Goal: Communication & Community: Answer question/provide support

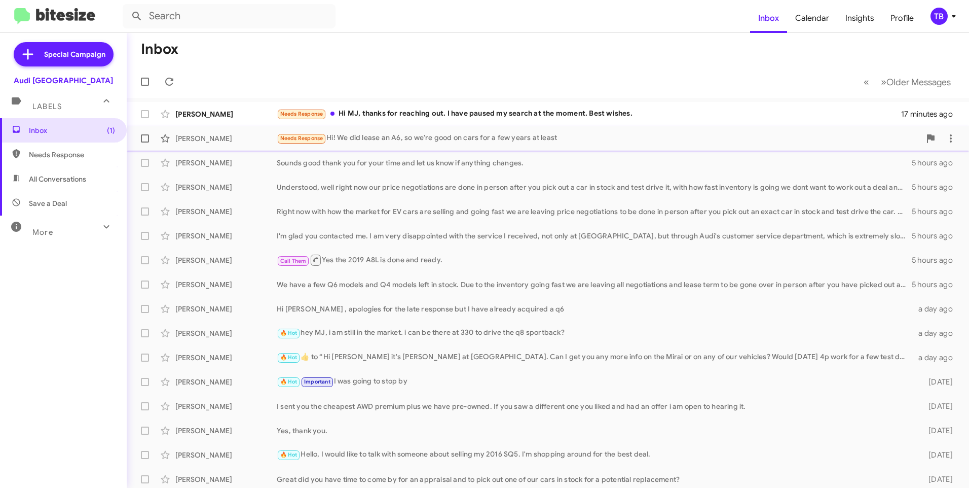
click at [752, 142] on div "Needs Response Hi! We did lease an A6, so we're good on cars for a few years at…" at bounding box center [599, 138] width 644 height 12
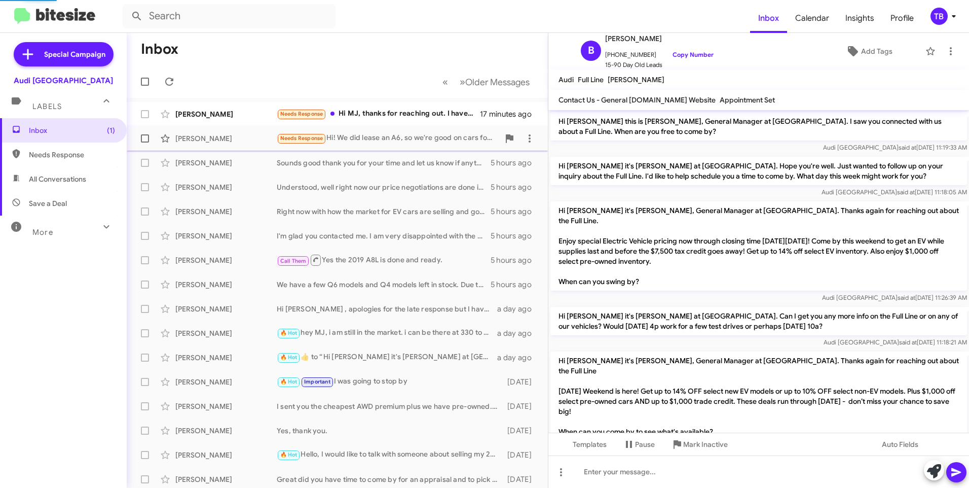
scroll to position [409, 0]
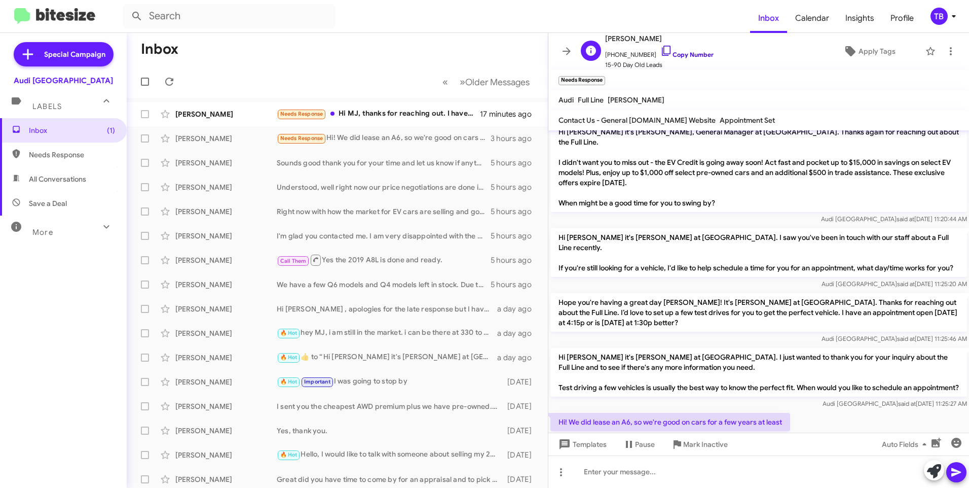
click at [661, 50] on icon at bounding box center [667, 51] width 12 height 12
click at [941, 59] on button at bounding box center [951, 51] width 20 height 20
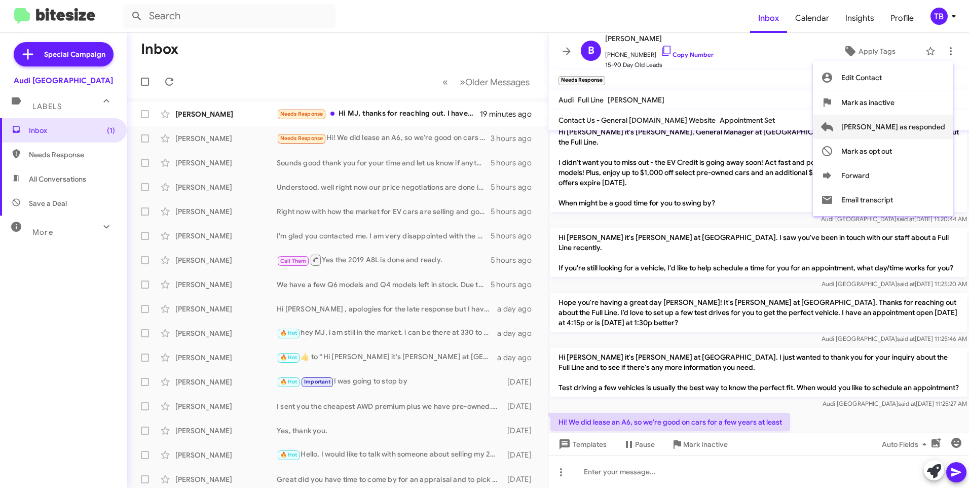
click at [909, 122] on span "Mark as responded" at bounding box center [894, 127] width 104 height 24
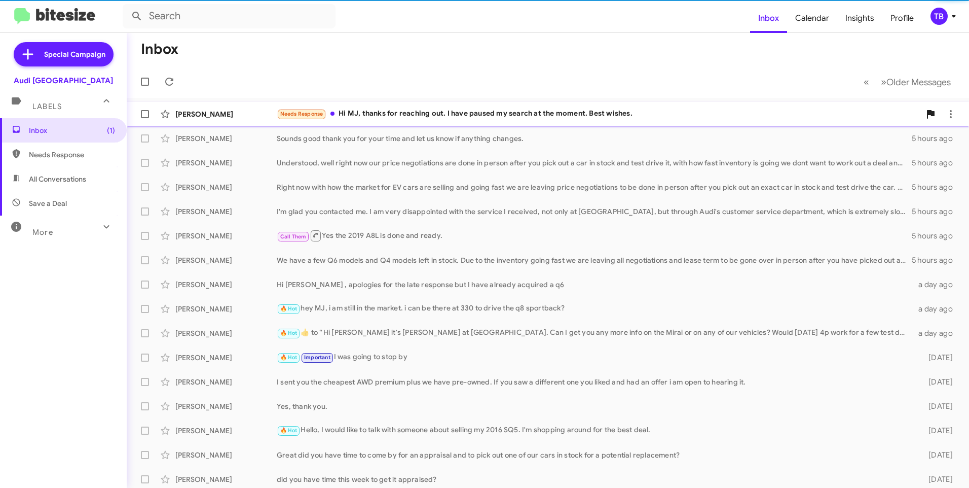
click at [502, 106] on div "Yen-Ning Tai Needs Response Hi MJ, thanks for reaching out. I have paused my se…" at bounding box center [548, 114] width 826 height 20
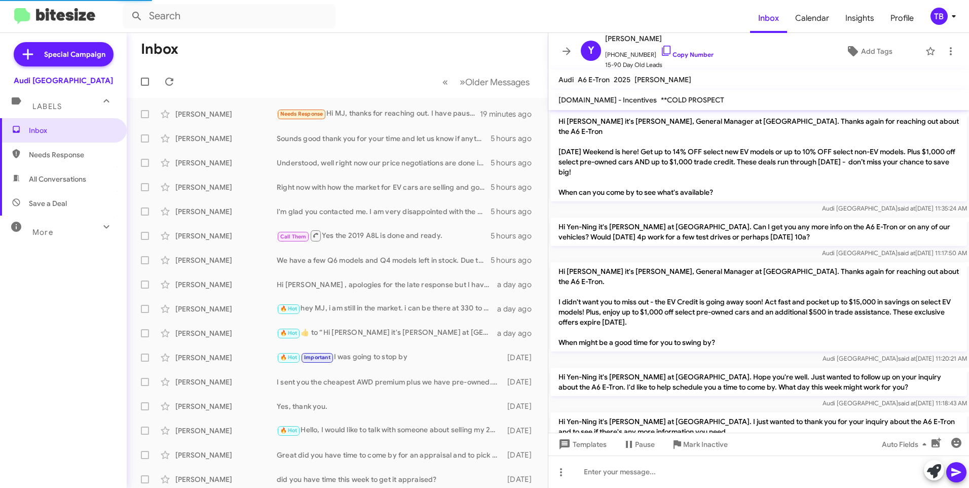
scroll to position [82, 0]
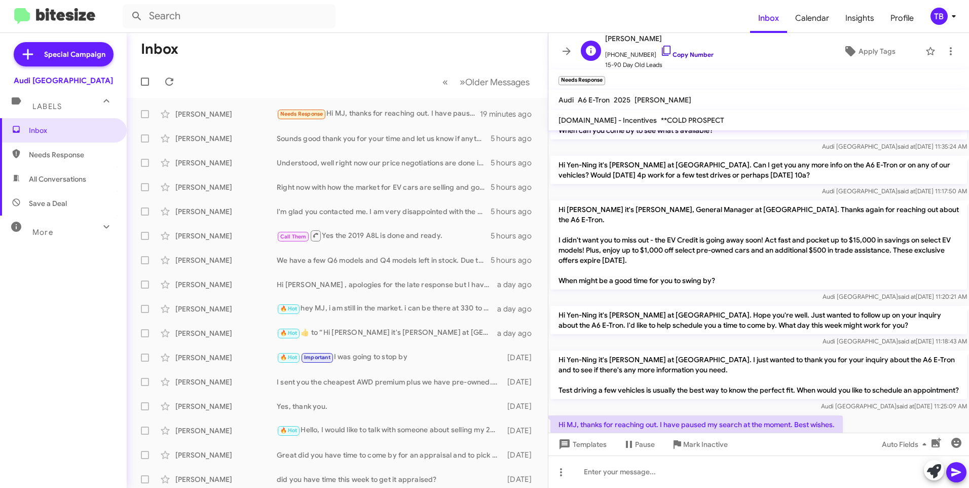
click at [670, 53] on link "Copy Number" at bounding box center [687, 55] width 53 height 8
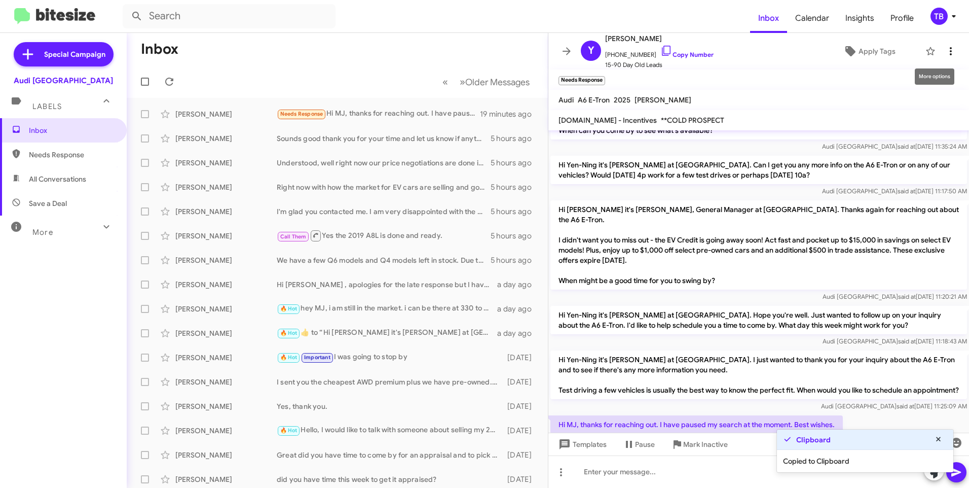
click at [945, 50] on icon at bounding box center [951, 51] width 12 height 12
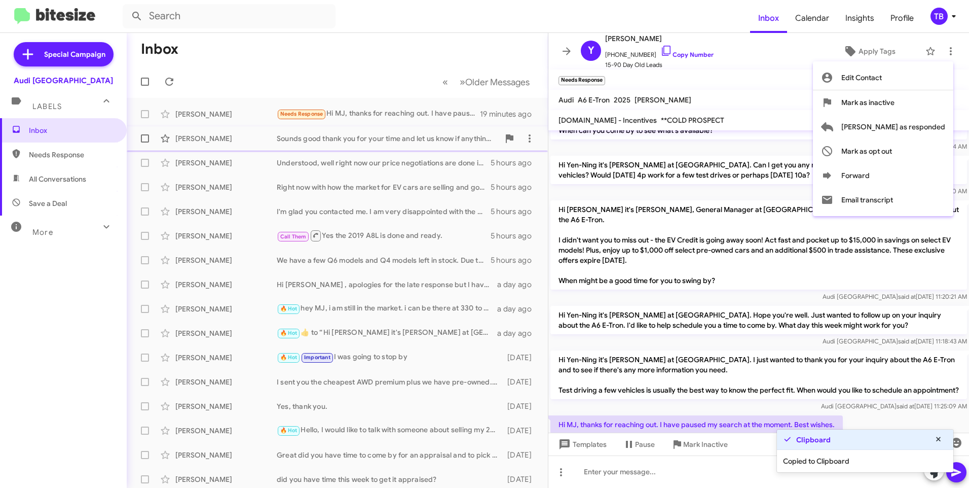
click at [900, 128] on span "Mark as responded" at bounding box center [894, 127] width 104 height 24
